Goal: Book appointment/travel/reservation

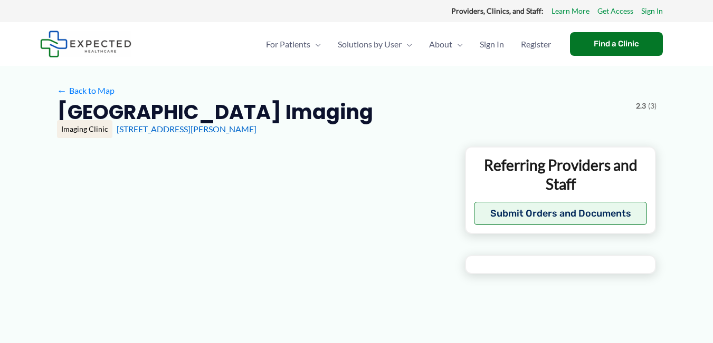
type input "**********"
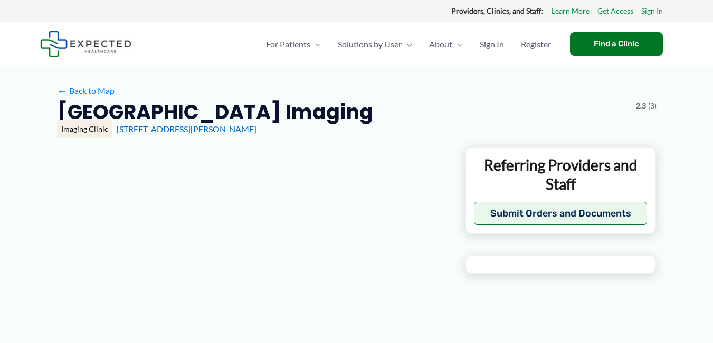
type input "**********"
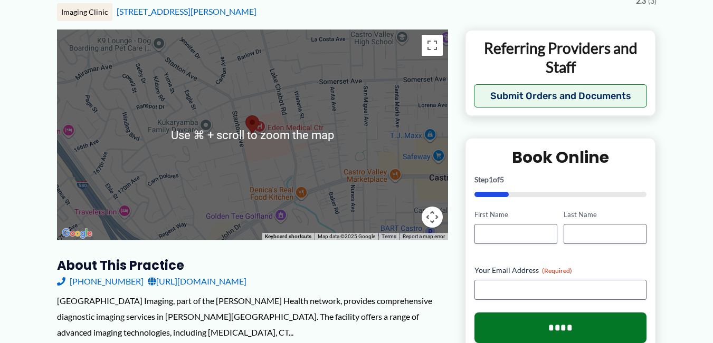
scroll to position [144, 0]
